Goal: Information Seeking & Learning: Learn about a topic

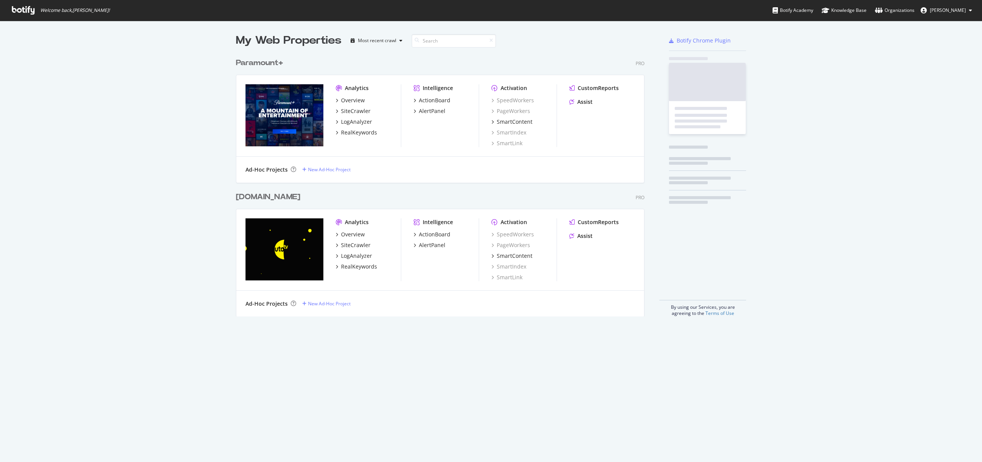
scroll to position [263, 409]
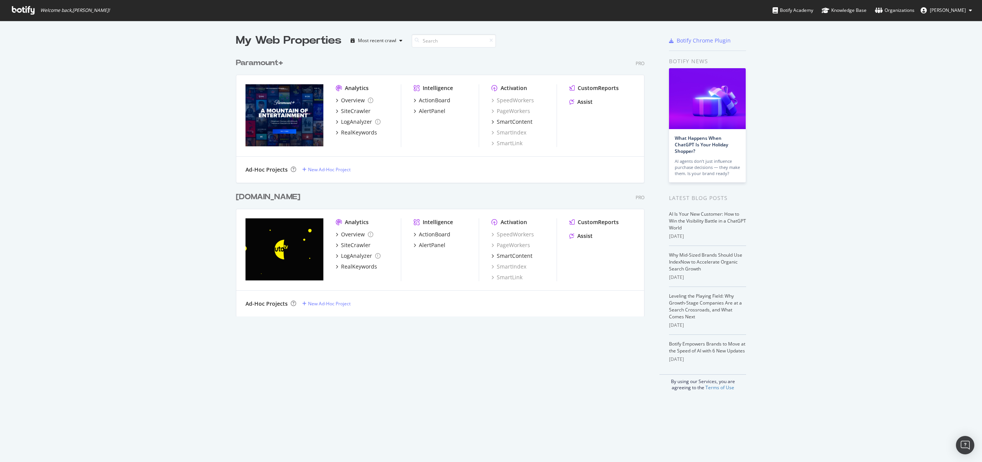
click at [256, 63] on div "Paramount+" at bounding box center [259, 63] width 47 height 11
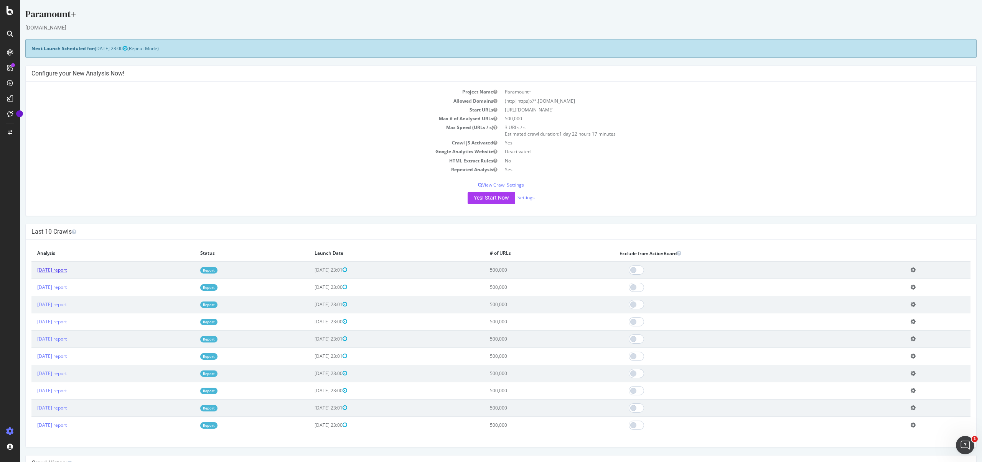
click at [66, 273] on link "[DATE] report" at bounding box center [52, 270] width 30 height 7
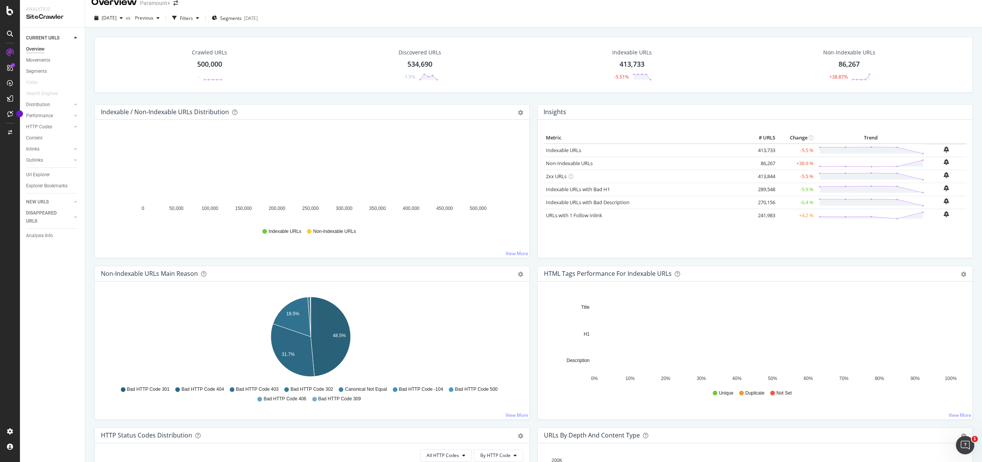
scroll to position [16, 0]
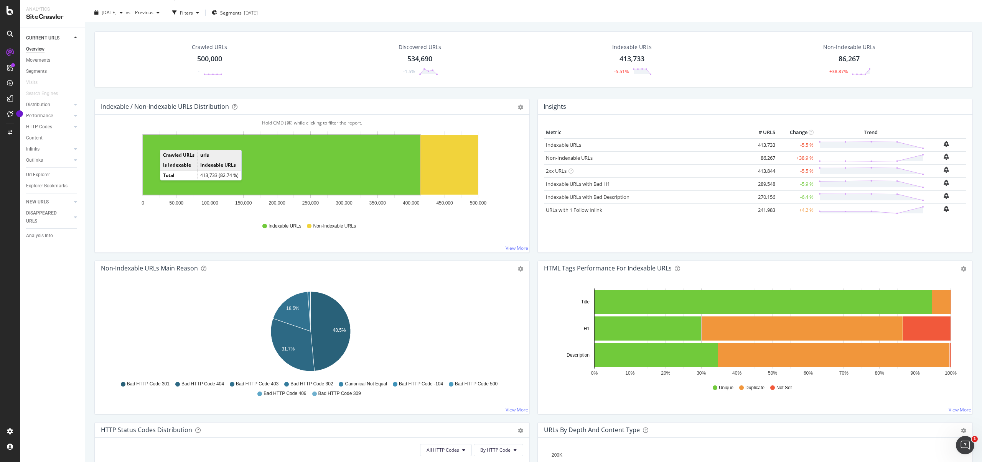
drag, startPoint x: 44, startPoint y: 60, endPoint x: 72, endPoint y: 89, distance: 40.1
click at [44, 60] on div "Movements" at bounding box center [38, 60] width 24 height 8
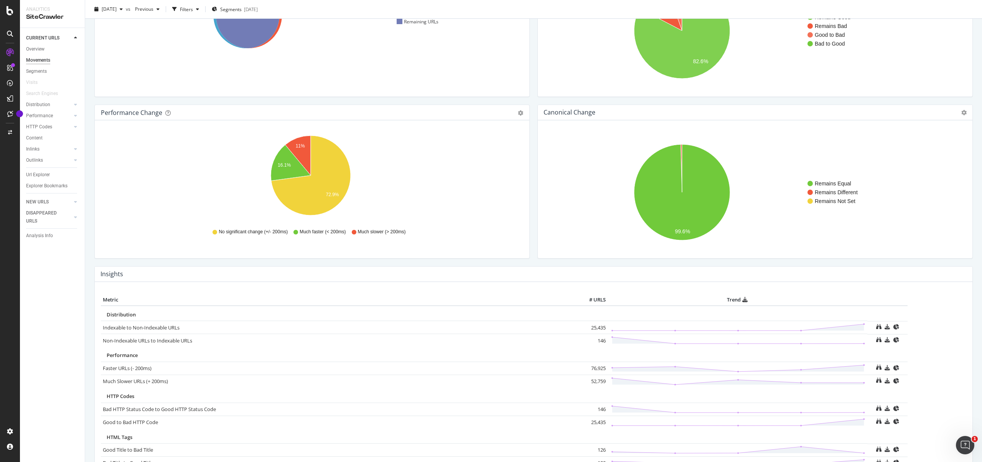
scroll to position [168, 0]
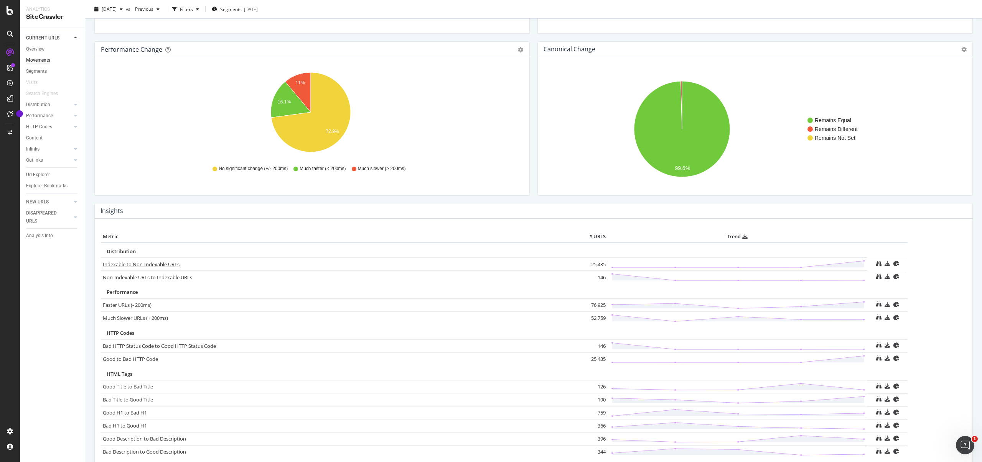
click at [164, 265] on link "Indexable to Non-Indexable URLs" at bounding box center [141, 264] width 77 height 7
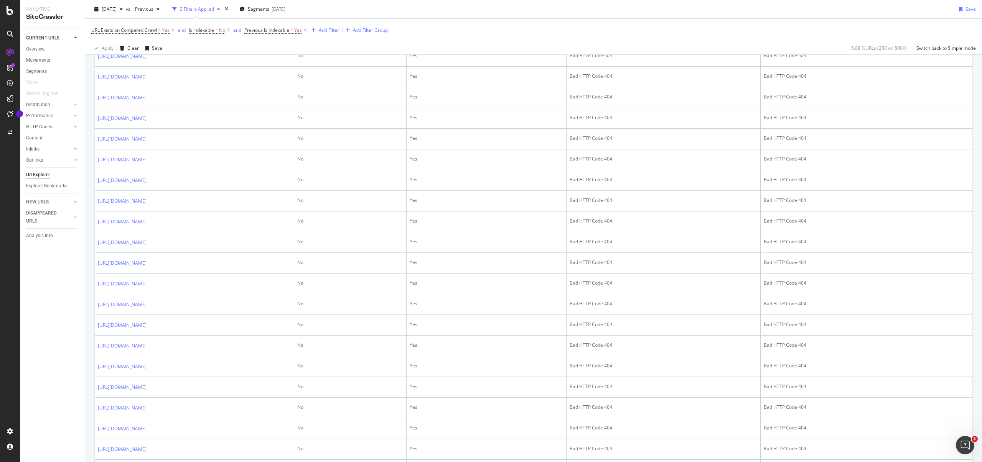
scroll to position [869, 0]
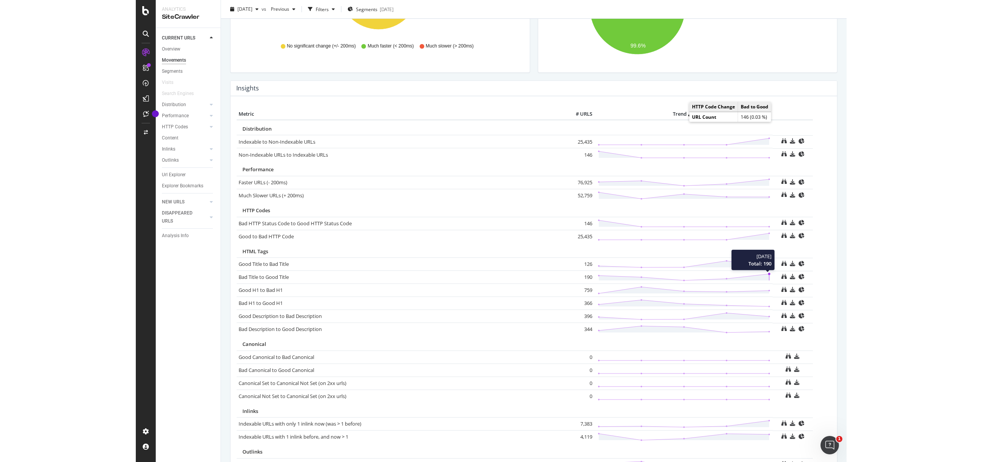
scroll to position [350, 0]
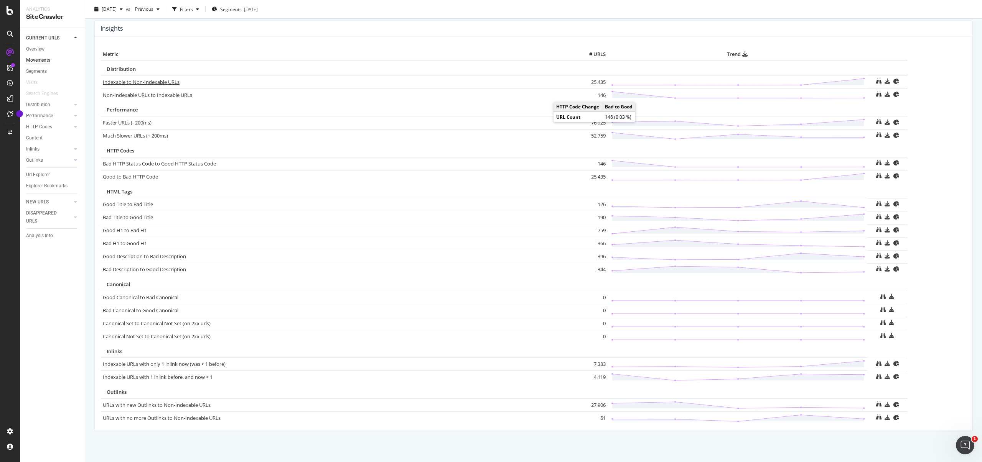
click at [142, 81] on link "Indexable to Non-Indexable URLs" at bounding box center [141, 82] width 77 height 7
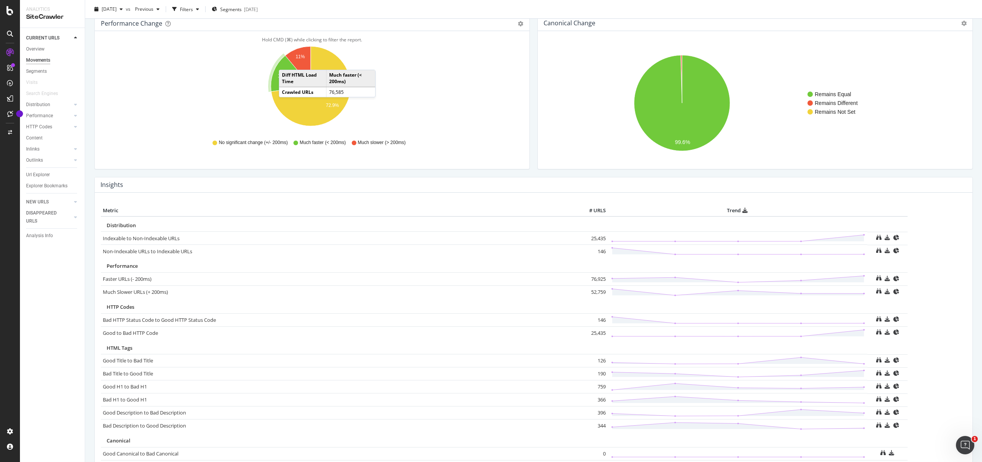
scroll to position [270, 0]
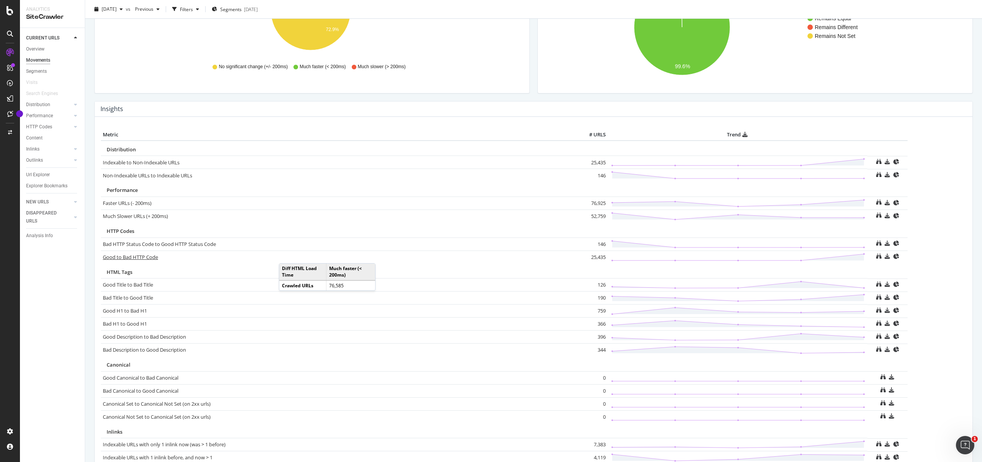
click at [143, 258] on link "Good to Bad HTTP Code" at bounding box center [130, 257] width 55 height 7
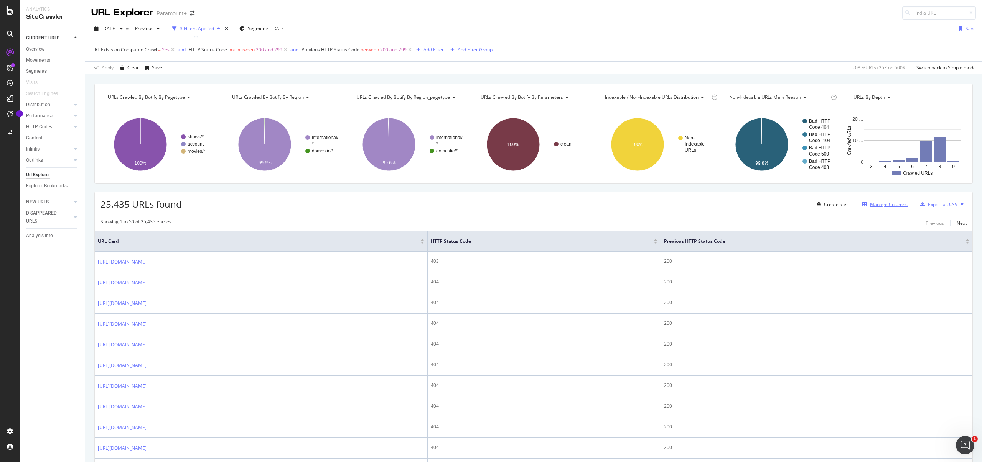
click at [878, 206] on div "Manage Columns" at bounding box center [889, 204] width 38 height 7
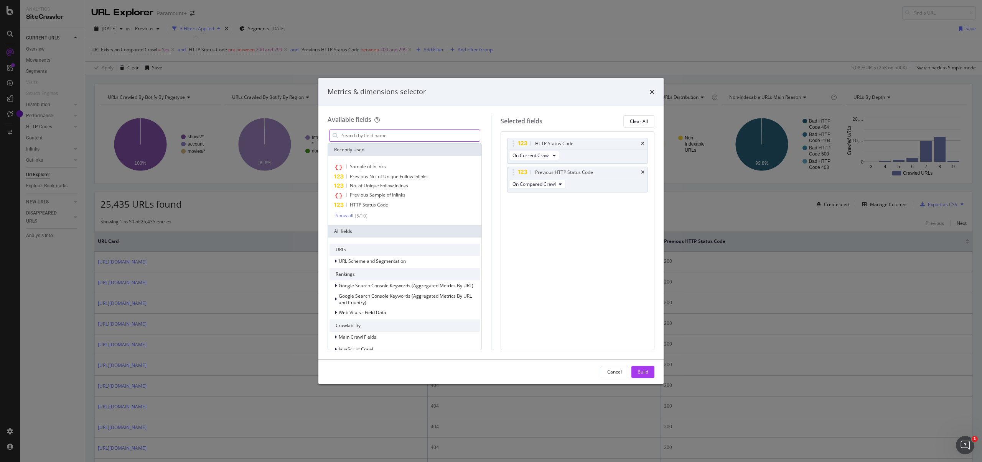
click at [376, 133] on input "modal" at bounding box center [410, 136] width 139 height 12
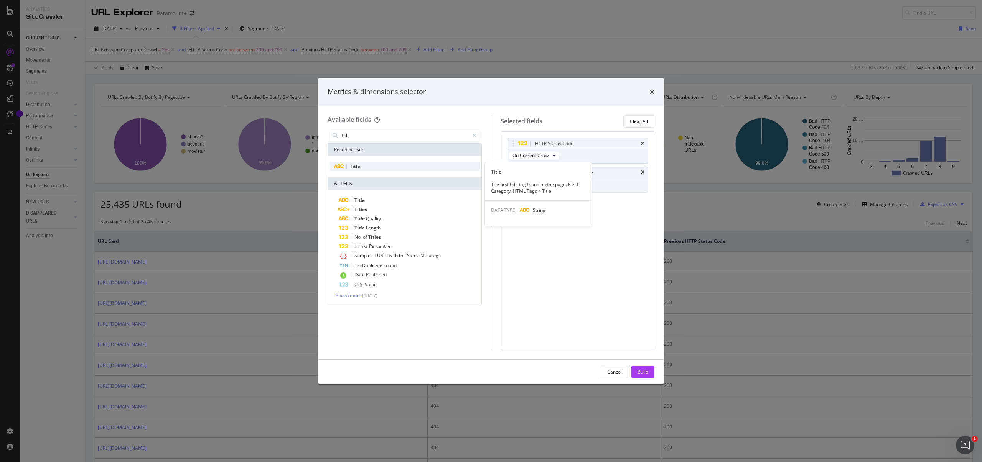
type input "title"
click at [354, 166] on span "Title" at bounding box center [355, 166] width 10 height 7
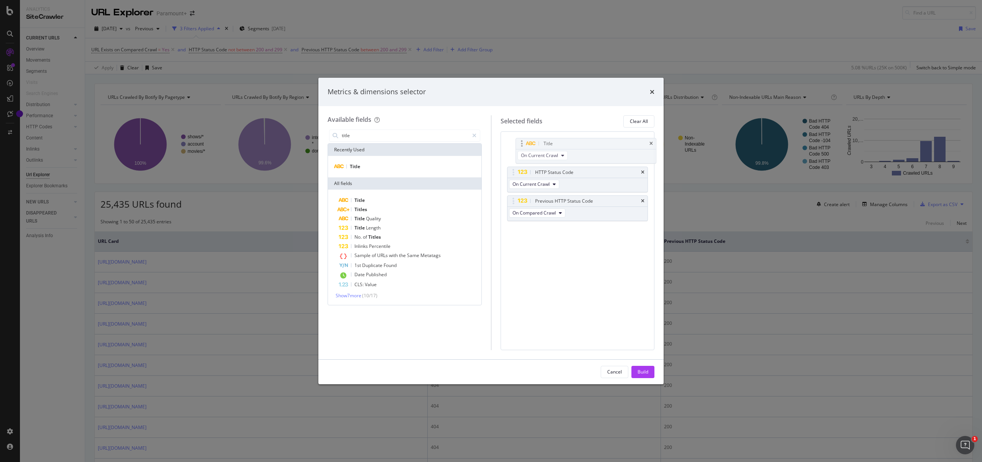
drag, startPoint x: 576, startPoint y: 204, endPoint x: 585, endPoint y: 146, distance: 58.6
click at [584, 146] on body "Analytics SiteCrawler CURRENT URLS Overview Movements Segments Visits Search En…" at bounding box center [491, 231] width 982 height 462
click at [645, 369] on div "Build" at bounding box center [642, 372] width 11 height 7
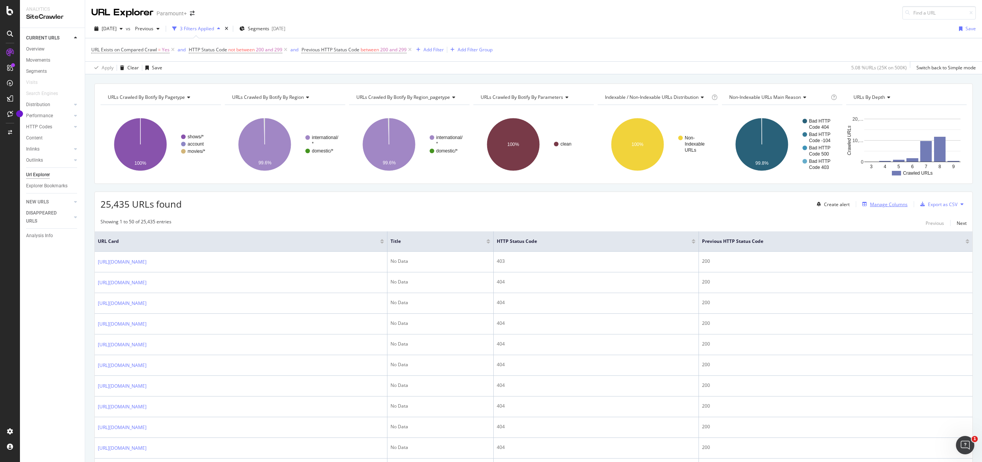
click at [884, 205] on div "Manage Columns" at bounding box center [889, 204] width 38 height 7
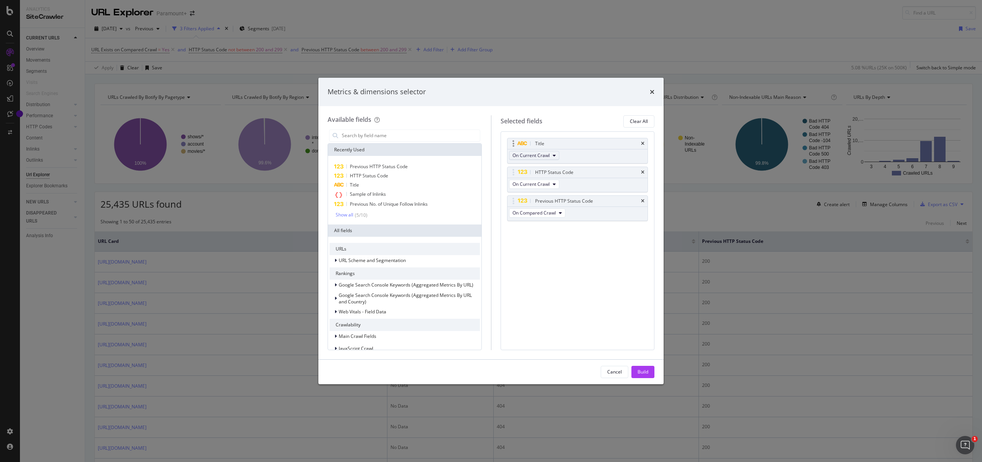
click at [547, 157] on span "On Current Crawl" at bounding box center [530, 155] width 37 height 7
click at [532, 185] on span "On Compared Crawl" at bounding box center [536, 183] width 43 height 7
drag, startPoint x: 649, startPoint y: 371, endPoint x: 729, endPoint y: 314, distance: 98.2
click at [649, 371] on button "Build" at bounding box center [642, 372] width 23 height 12
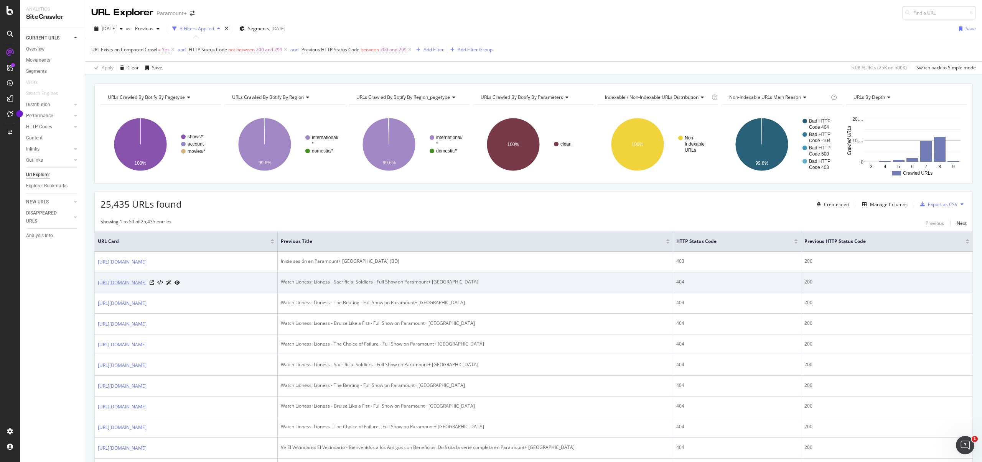
click at [146, 285] on link "[URL][DOMAIN_NAME]" at bounding box center [122, 283] width 49 height 8
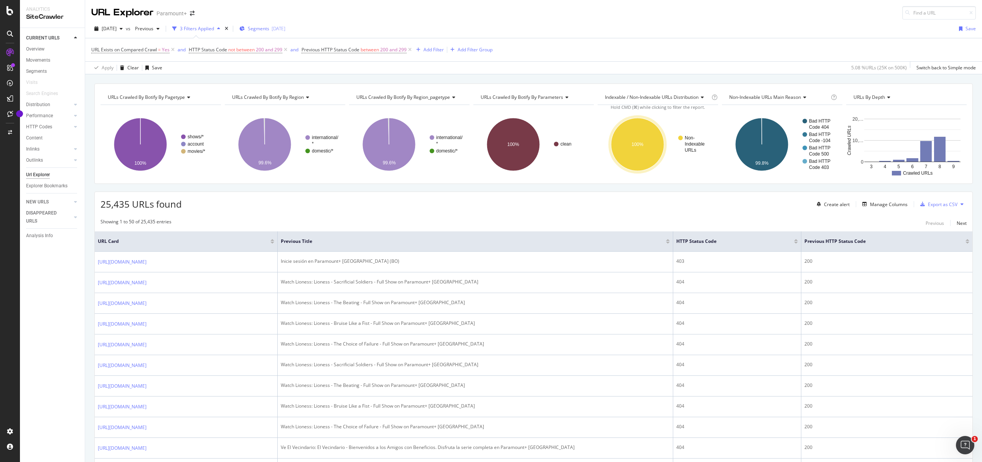
click at [269, 27] on span "Segments" at bounding box center [258, 28] width 21 height 7
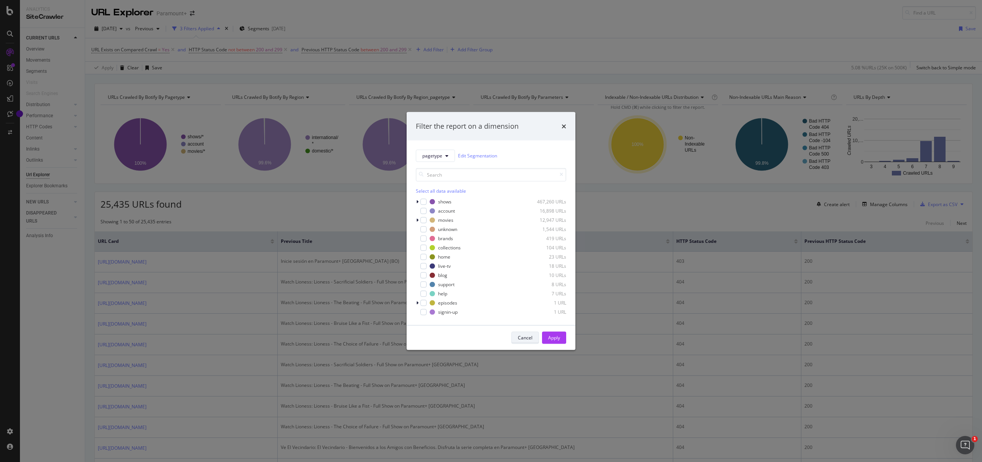
click at [527, 336] on div "Cancel" at bounding box center [525, 338] width 15 height 7
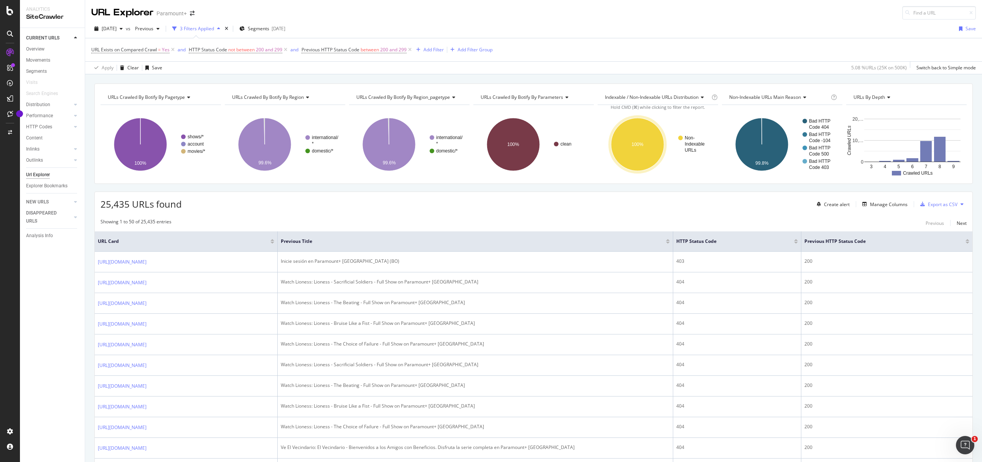
click at [214, 27] on div "3 Filters Applied" at bounding box center [197, 28] width 34 height 7
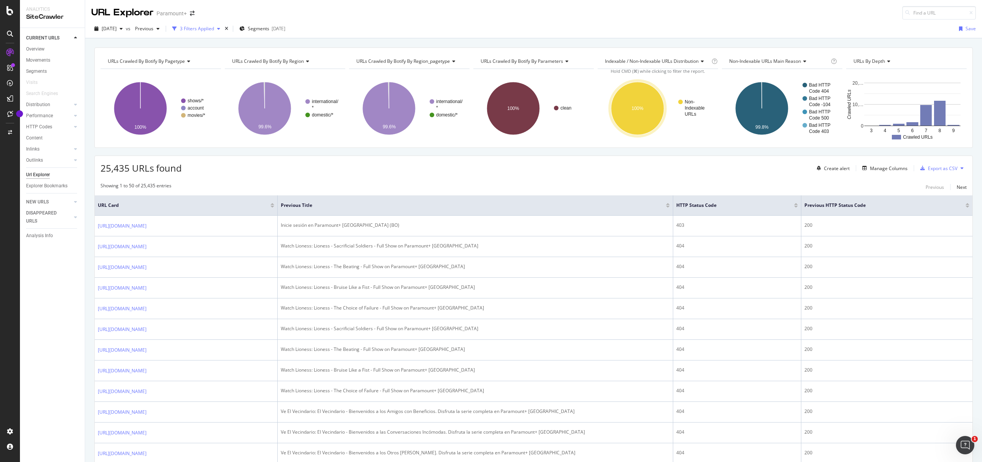
click at [213, 25] on div "3 Filters Applied" at bounding box center [197, 28] width 34 height 7
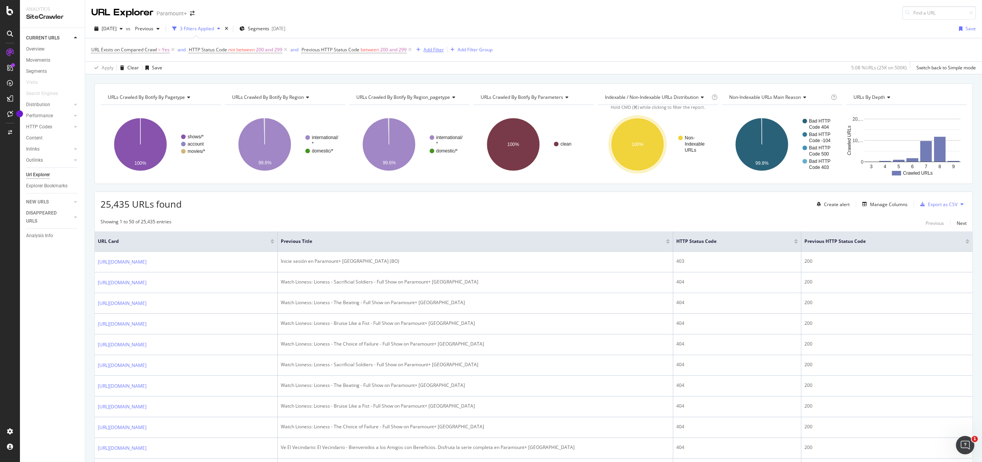
click at [439, 50] on div "Add Filter" at bounding box center [433, 49] width 20 height 7
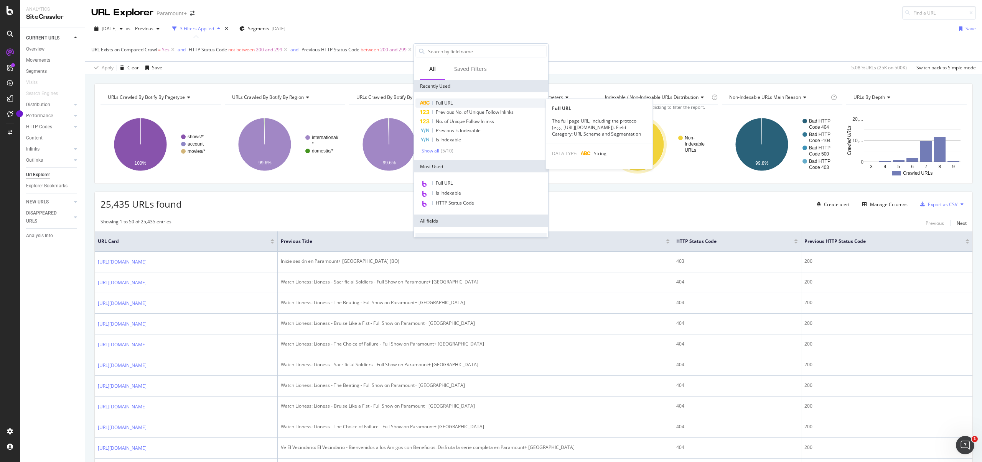
click at [441, 105] on span "Full URL" at bounding box center [444, 103] width 17 height 7
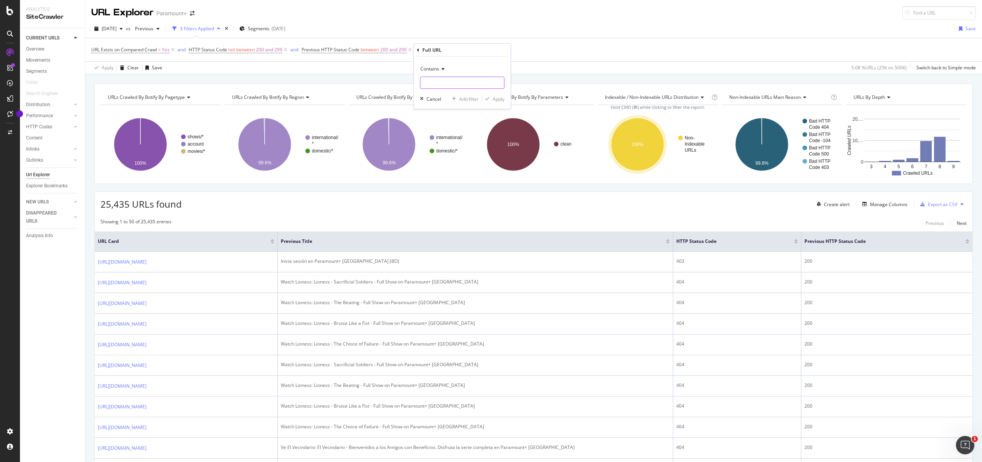
click at [436, 81] on input "text" at bounding box center [462, 83] width 84 height 12
type input "/gb/"
click at [490, 99] on div "button" at bounding box center [487, 99] width 10 height 5
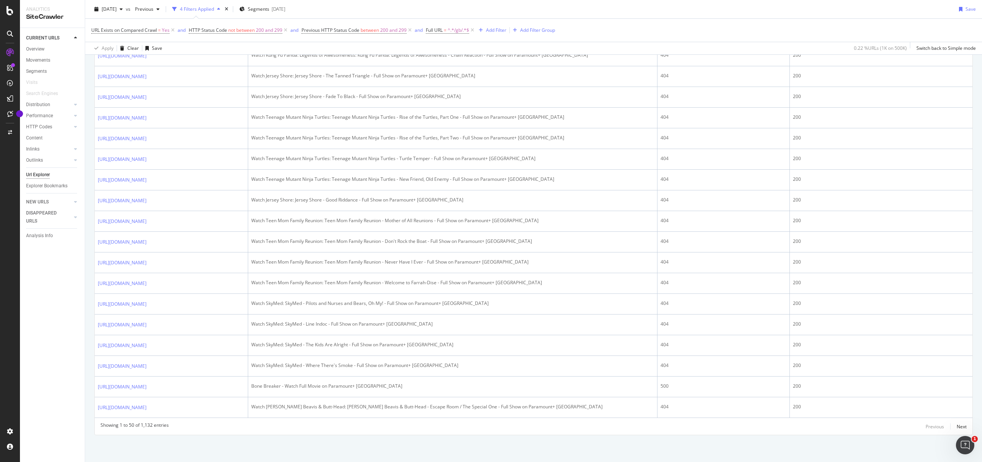
scroll to position [1233, 0]
click at [474, 30] on icon at bounding box center [472, 30] width 7 height 8
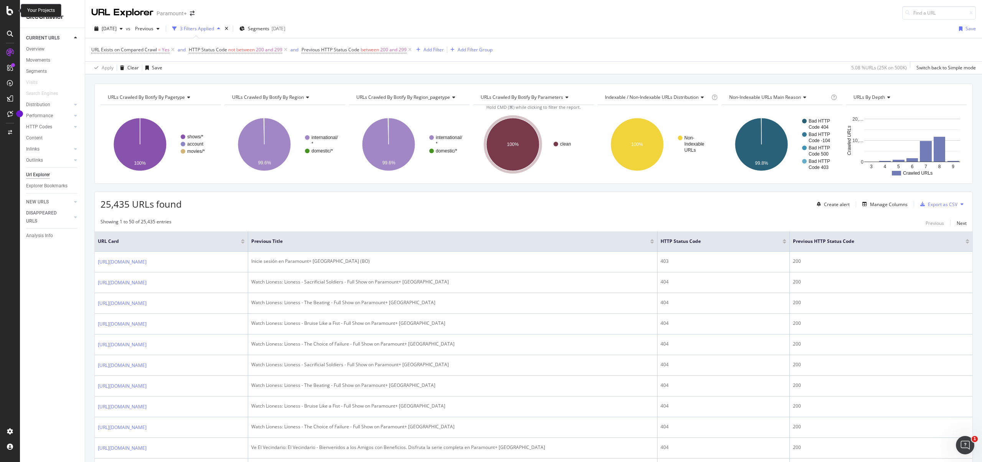
click at [16, 10] on div at bounding box center [10, 10] width 18 height 9
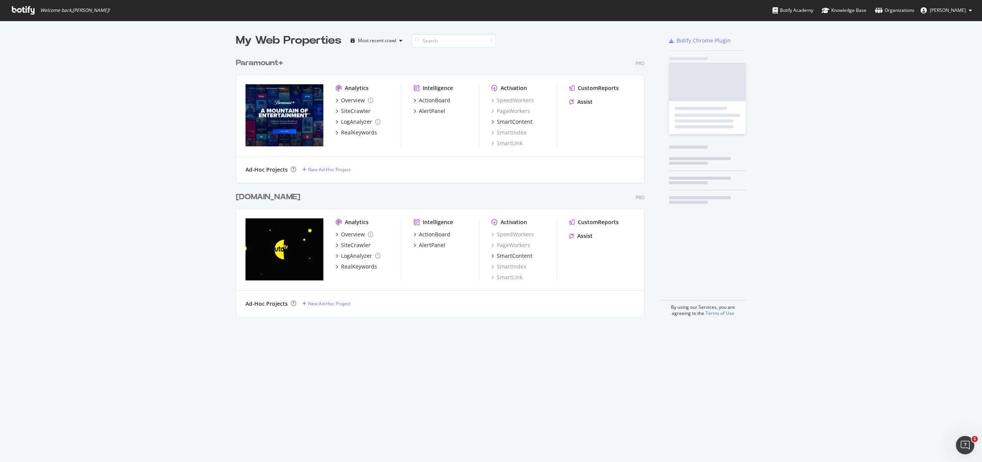
scroll to position [457, 970]
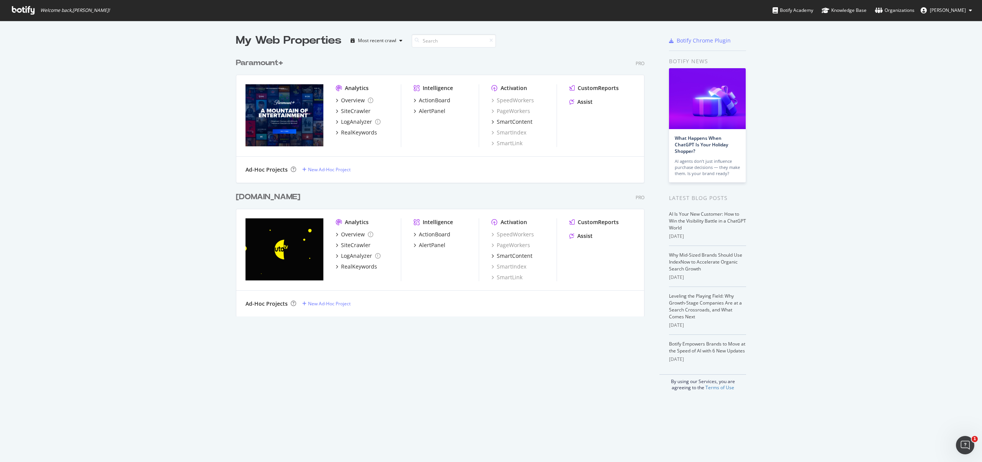
click at [248, 197] on div "pluto.tv" at bounding box center [268, 197] width 64 height 11
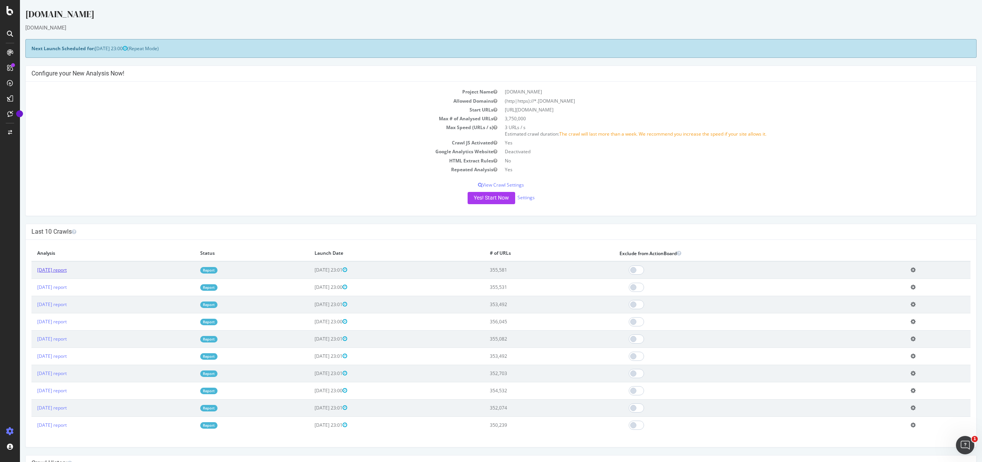
click at [67, 269] on link "2025 Aug. 18th report" at bounding box center [52, 270] width 30 height 7
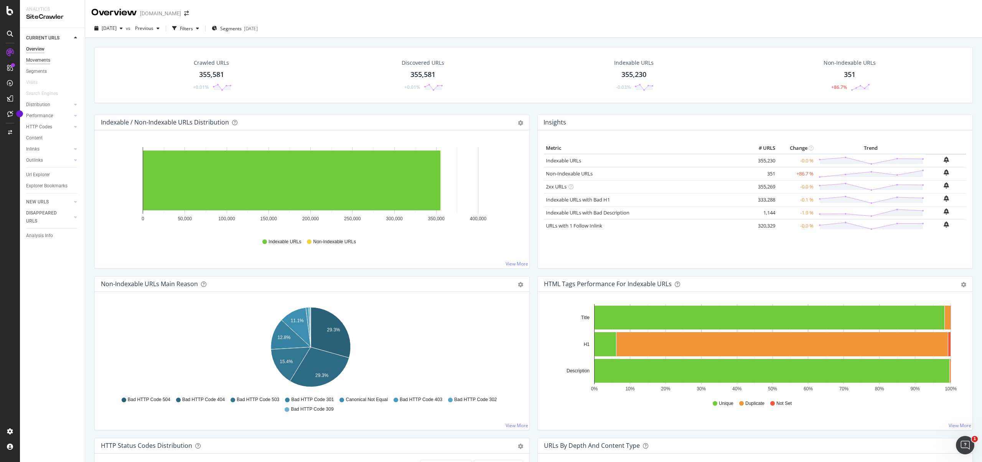
click at [43, 61] on div "Movements" at bounding box center [38, 60] width 24 height 8
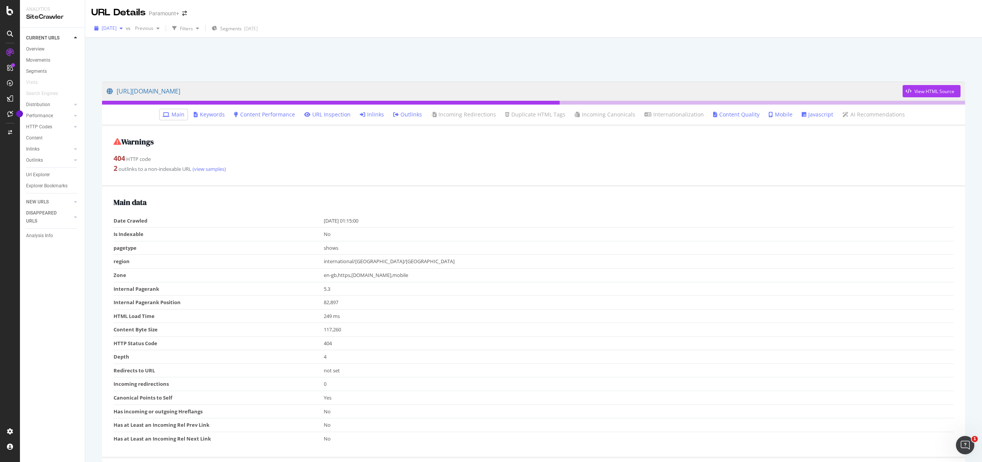
drag, startPoint x: 126, startPoint y: 29, endPoint x: 130, endPoint y: 33, distance: 5.4
click at [117, 29] on span "[DATE]" at bounding box center [109, 28] width 15 height 7
click at [129, 67] on div "[DATE]" at bounding box center [122, 70] width 41 height 7
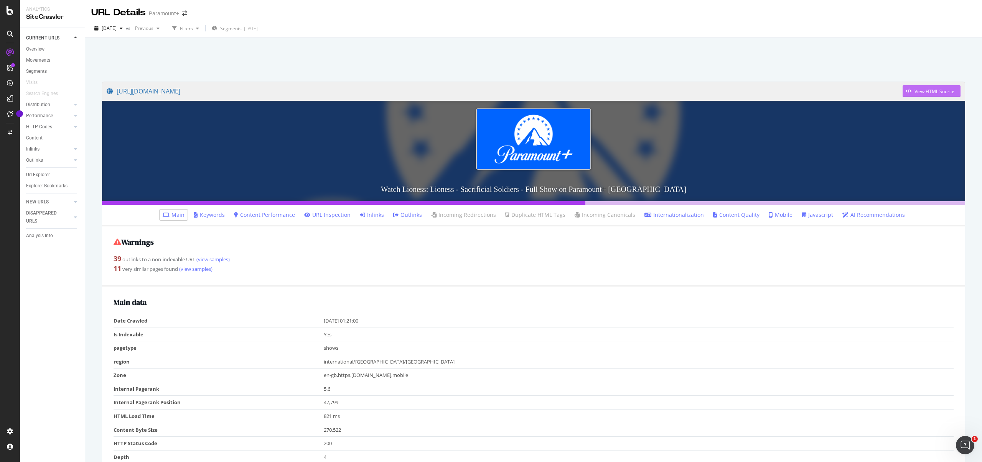
click at [914, 91] on div "View HTML Source" at bounding box center [934, 91] width 40 height 7
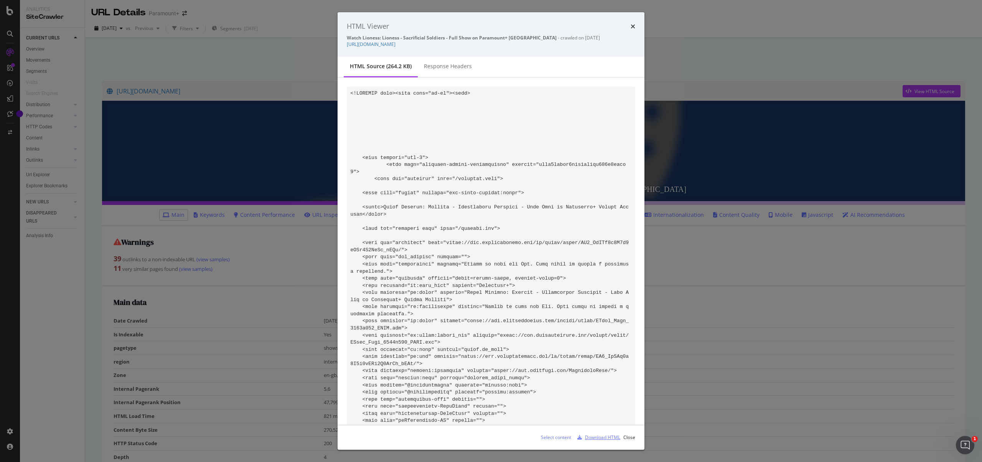
click at [601, 437] on div "Download HTML" at bounding box center [602, 437] width 35 height 7
